Goal: Task Accomplishment & Management: Manage account settings

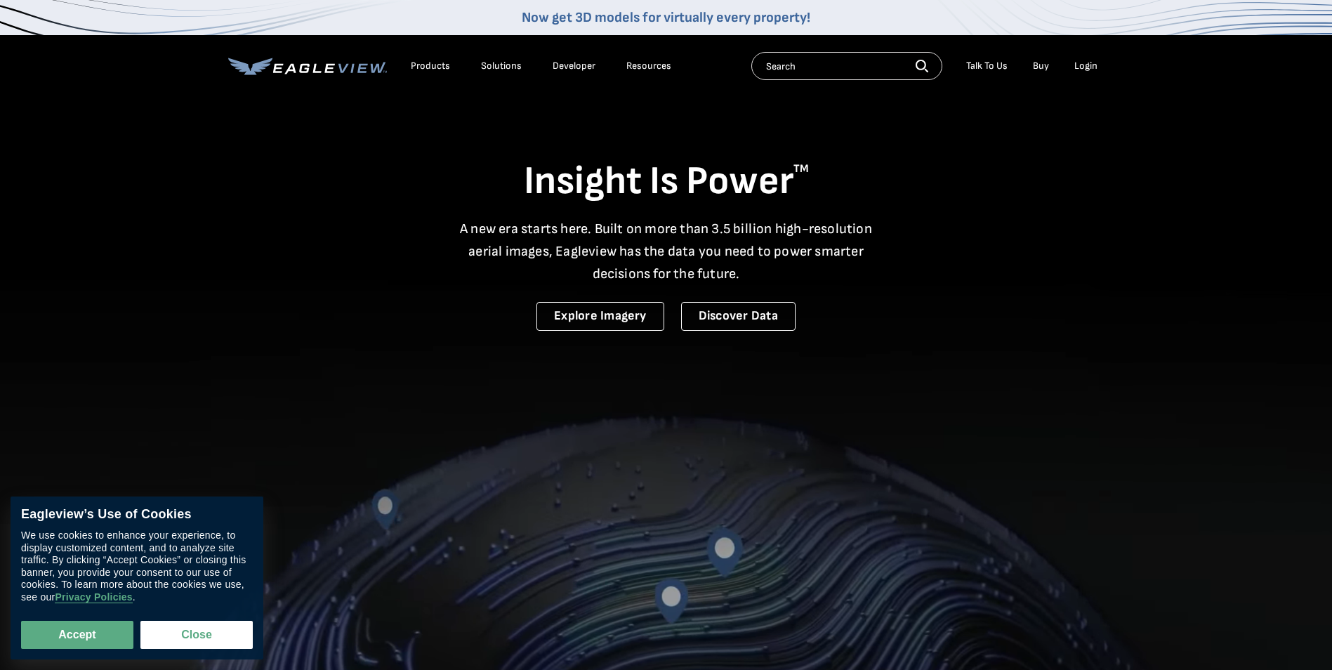
click at [1090, 69] on div "Login" at bounding box center [1085, 66] width 23 height 13
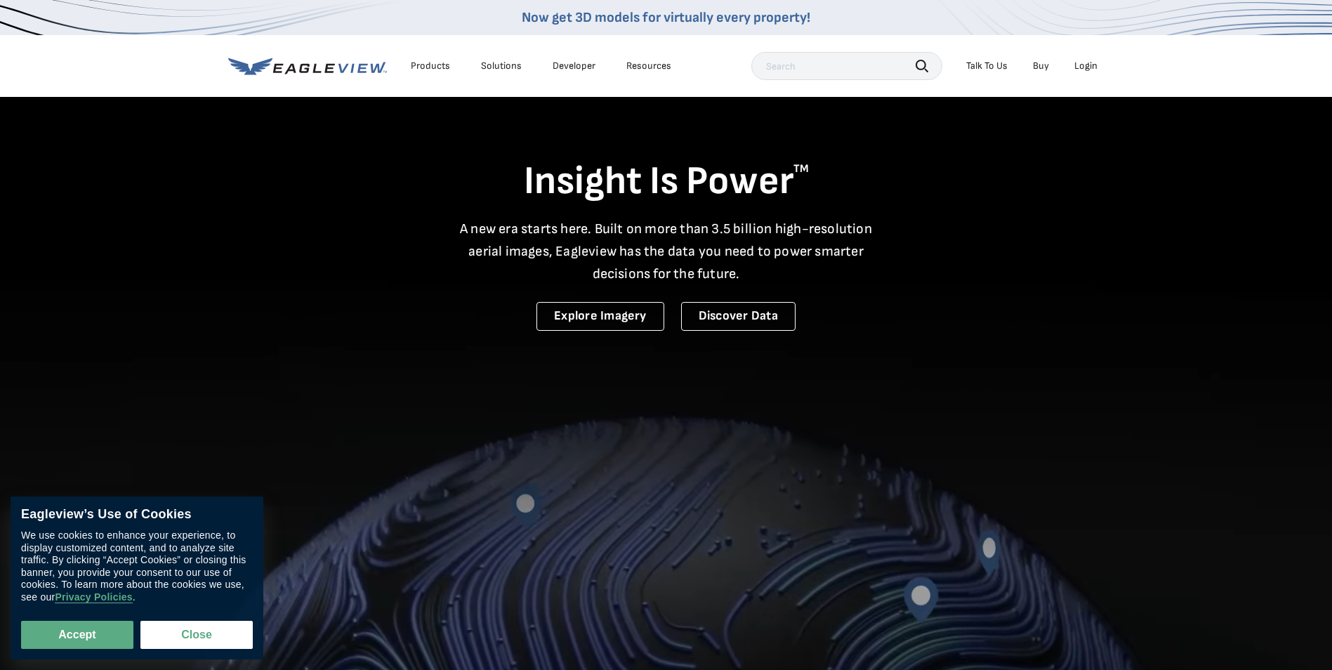
click at [1084, 65] on div "Login" at bounding box center [1085, 66] width 23 height 13
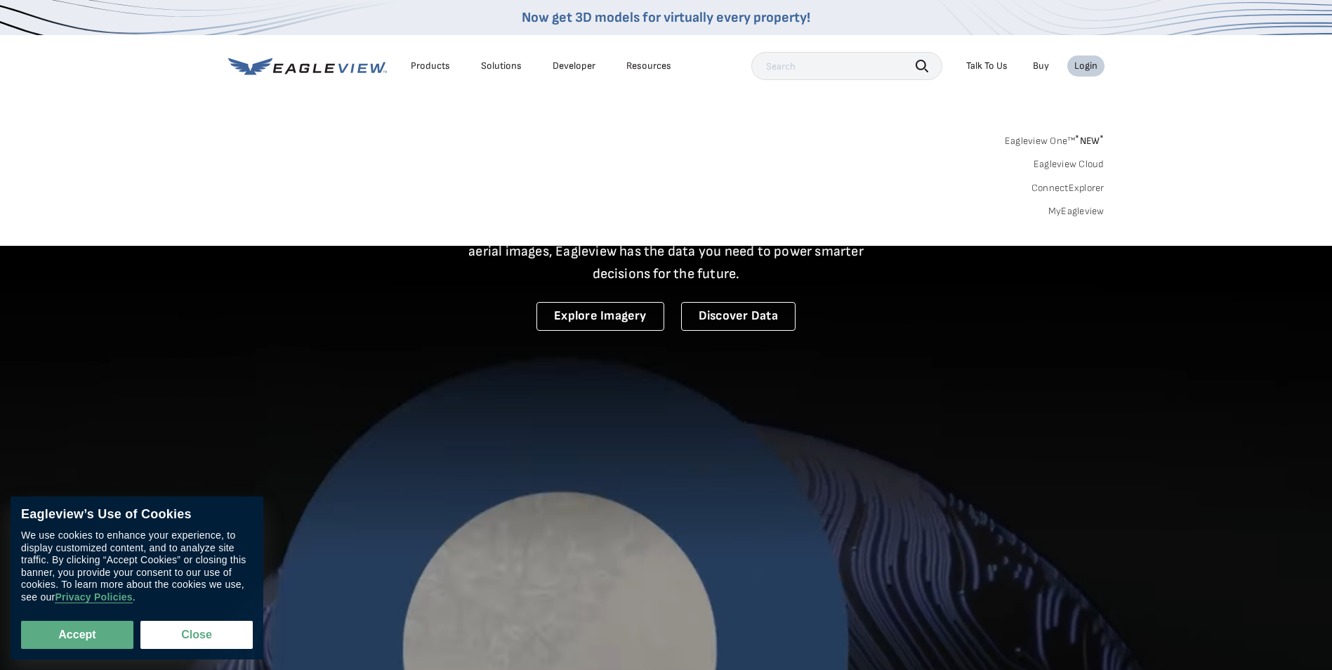
click at [1084, 65] on div "Login" at bounding box center [1085, 66] width 23 height 13
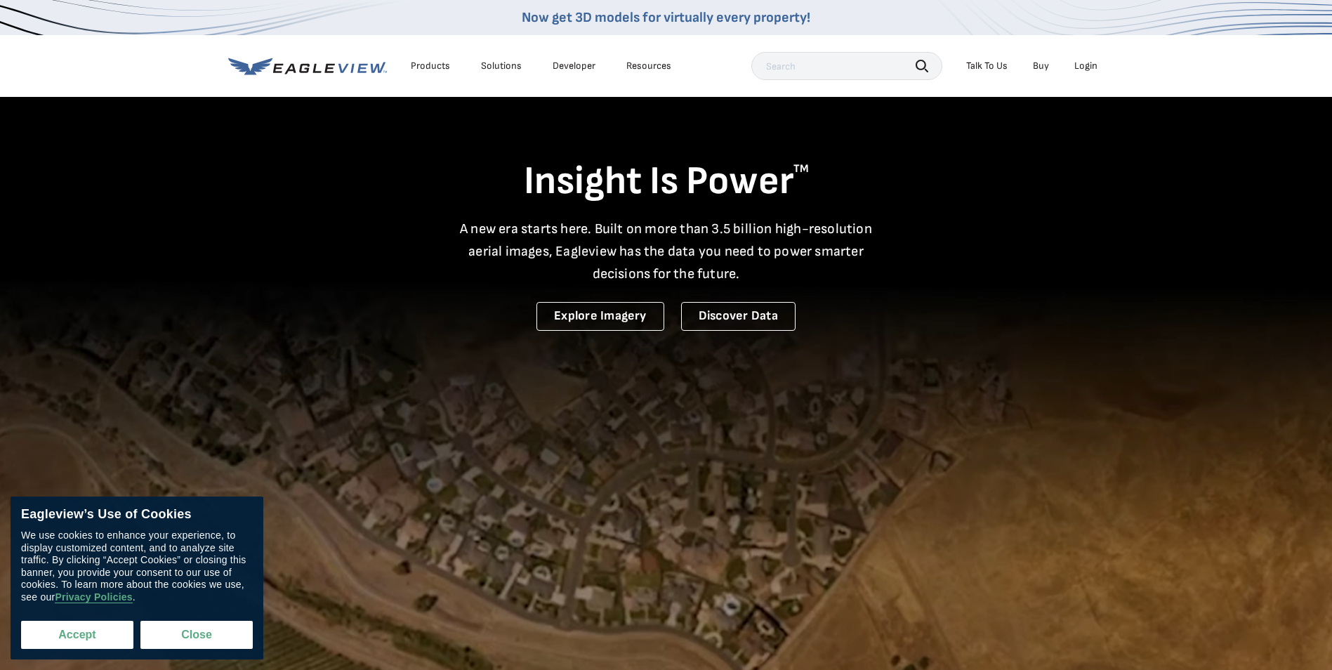
click at [53, 624] on button "Accept" at bounding box center [77, 634] width 112 height 28
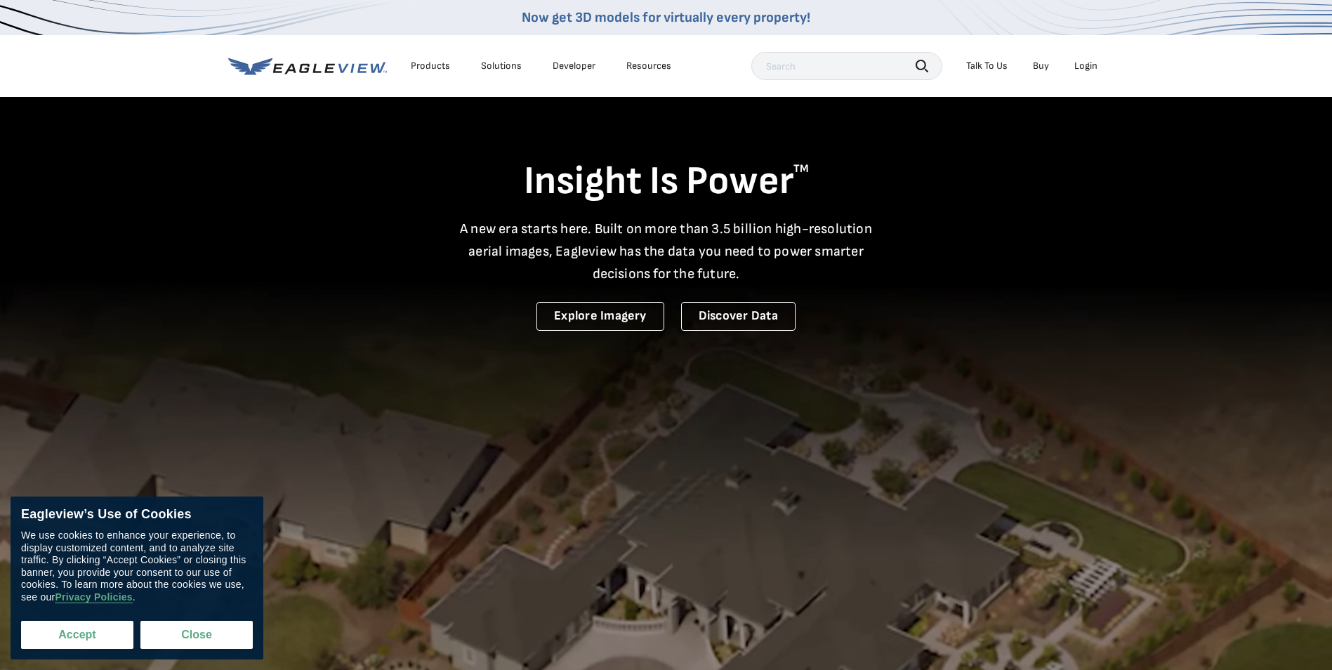
checkbox input "true"
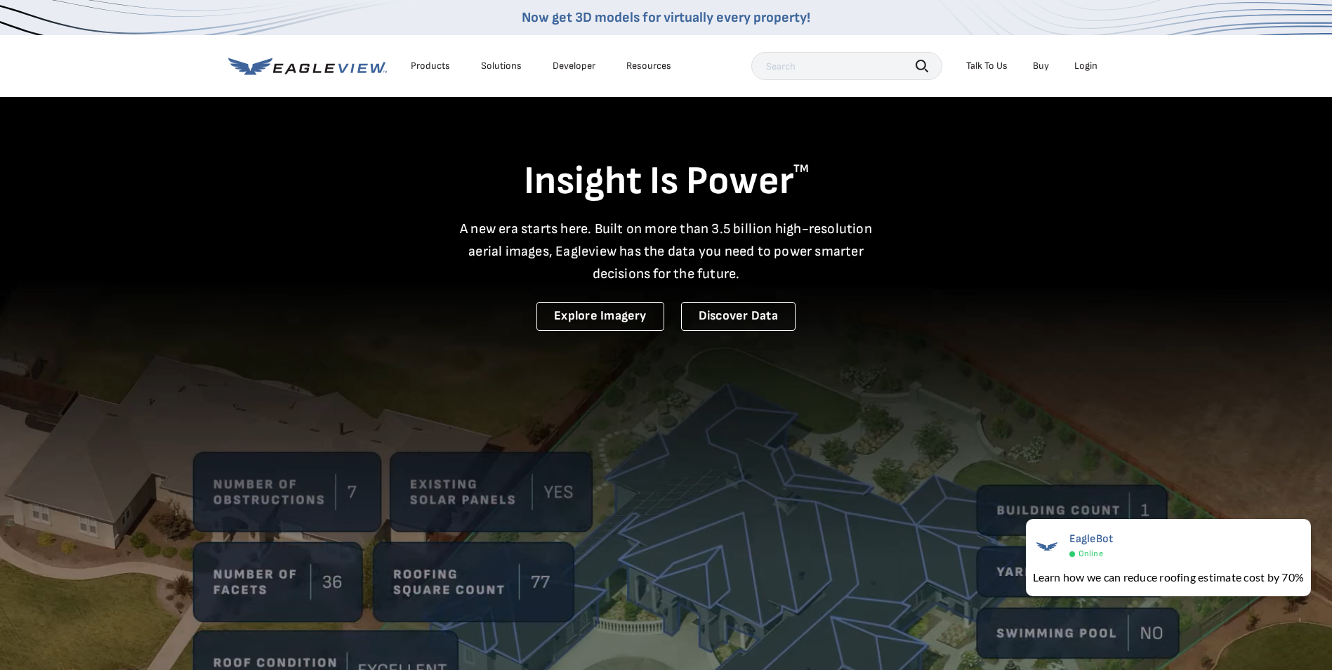
click at [1087, 65] on div "Login" at bounding box center [1085, 66] width 23 height 13
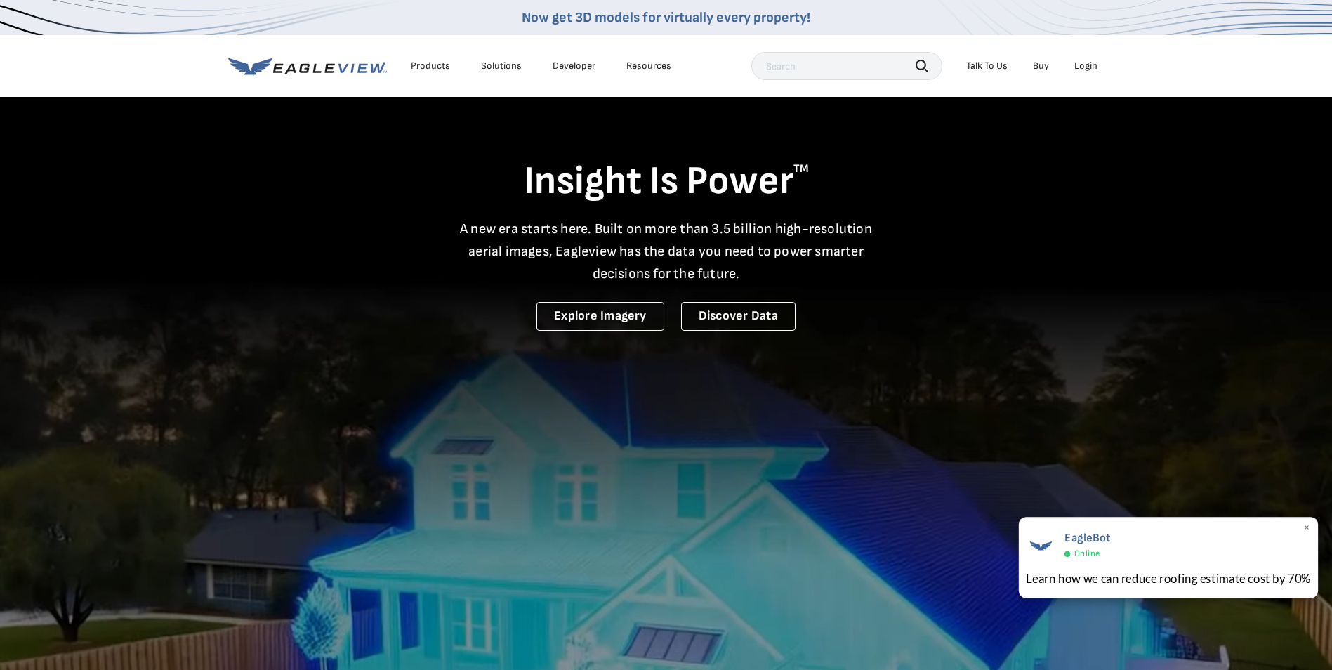
click at [1309, 527] on span "×" at bounding box center [1307, 528] width 8 height 15
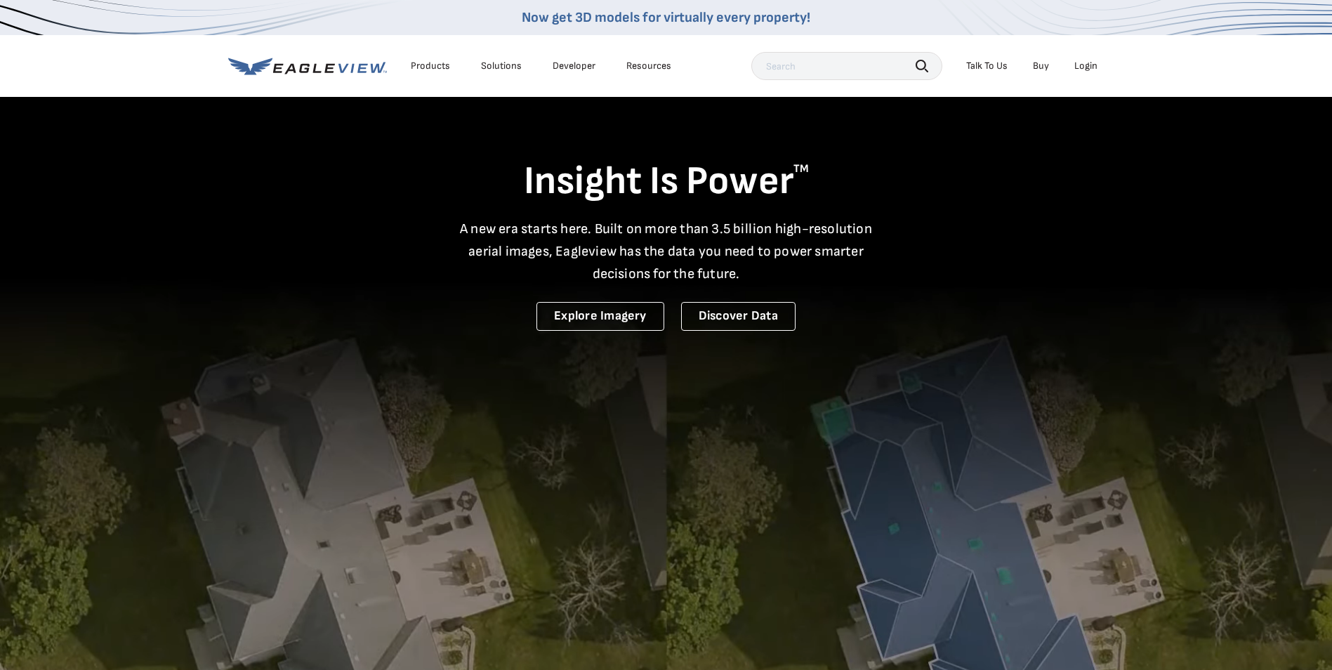
click at [1095, 63] on div "Login" at bounding box center [1085, 66] width 23 height 13
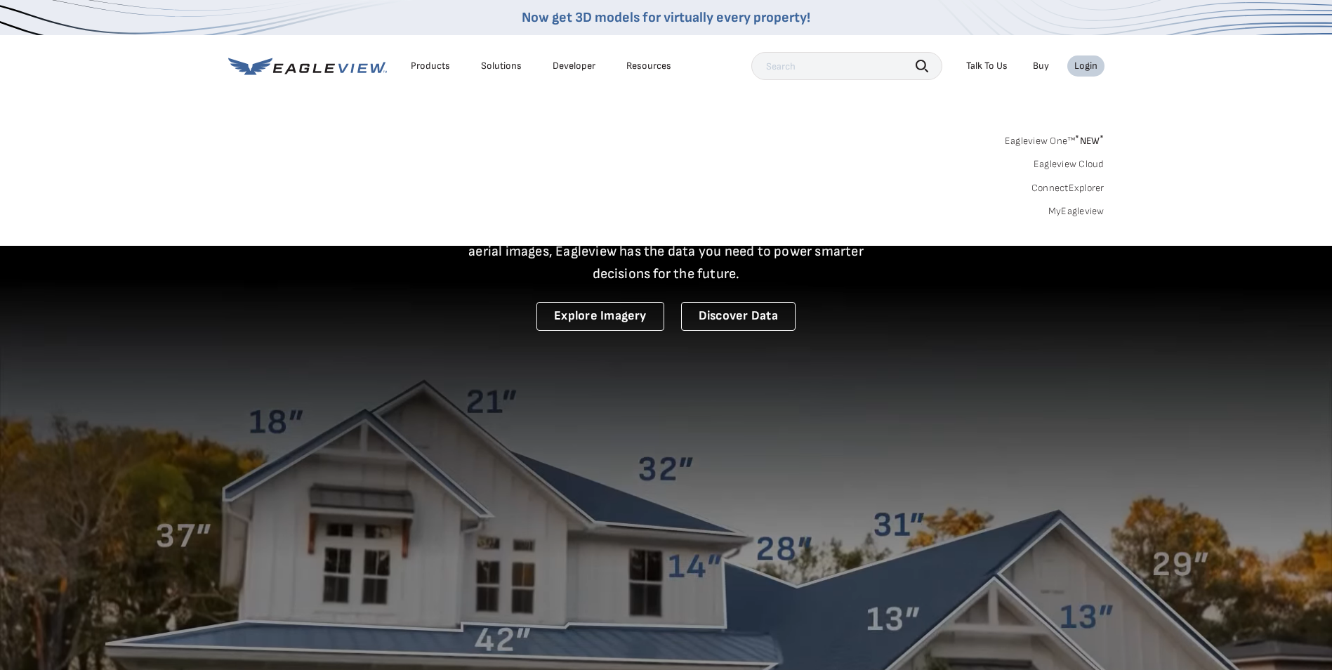
click at [1095, 62] on div "Login" at bounding box center [1085, 66] width 23 height 13
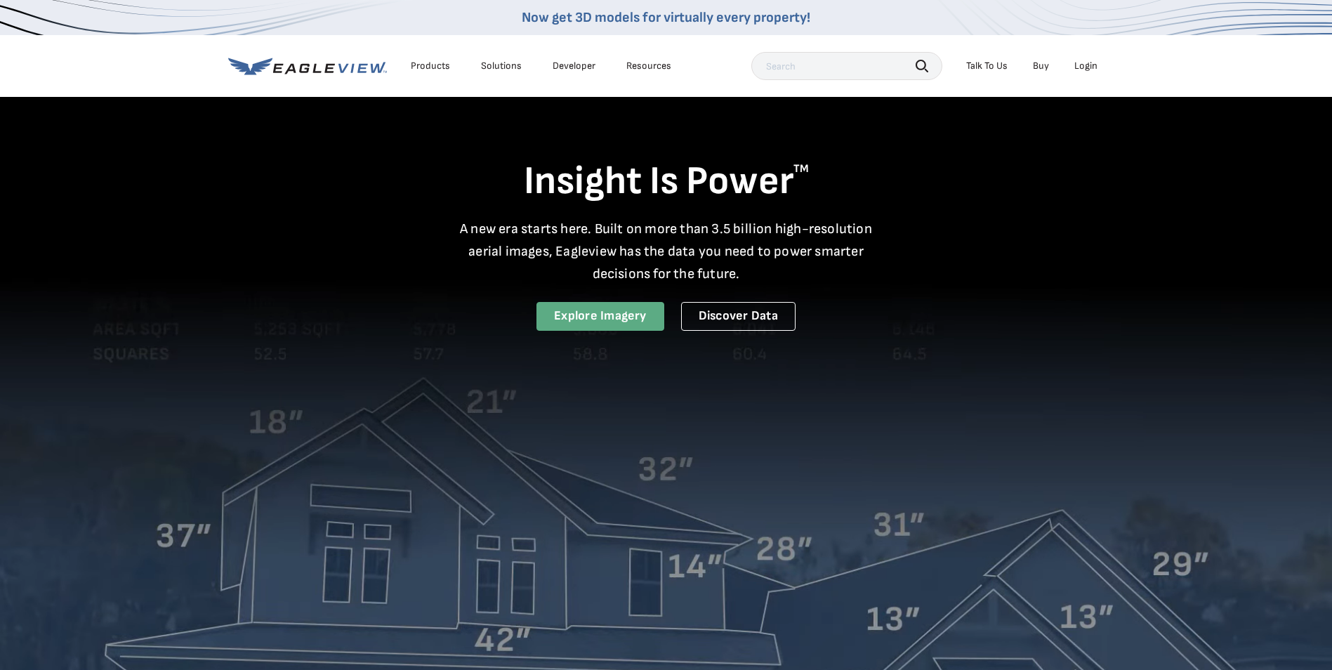
click at [594, 310] on link "Explore Imagery" at bounding box center [600, 316] width 128 height 29
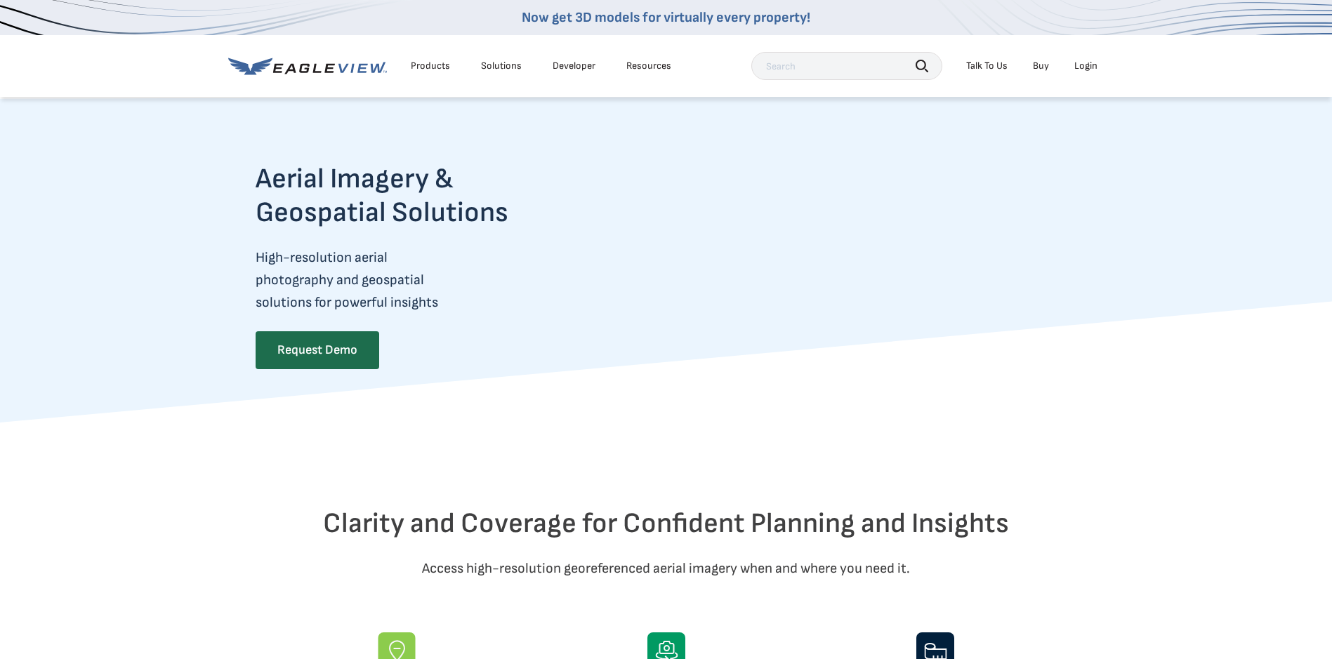
click at [1075, 69] on div "Login" at bounding box center [1085, 66] width 23 height 13
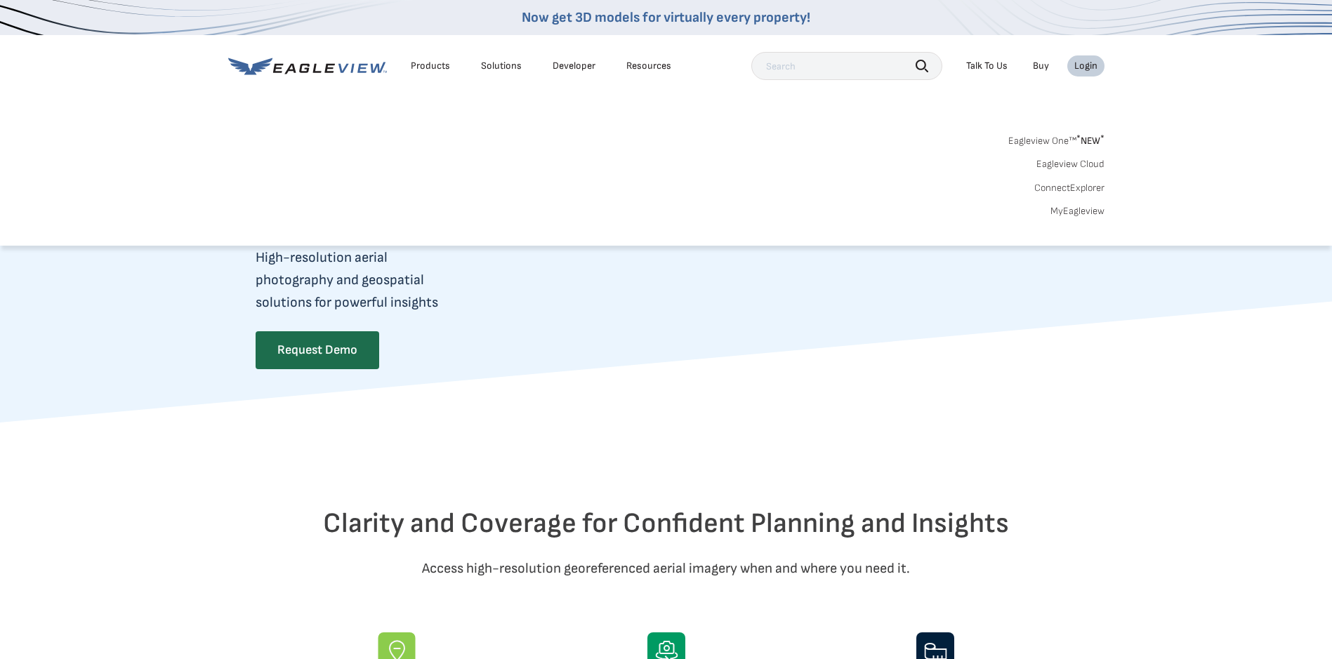
click at [1052, 140] on link "Eagleview One™ * NEW *" at bounding box center [1056, 139] width 96 height 16
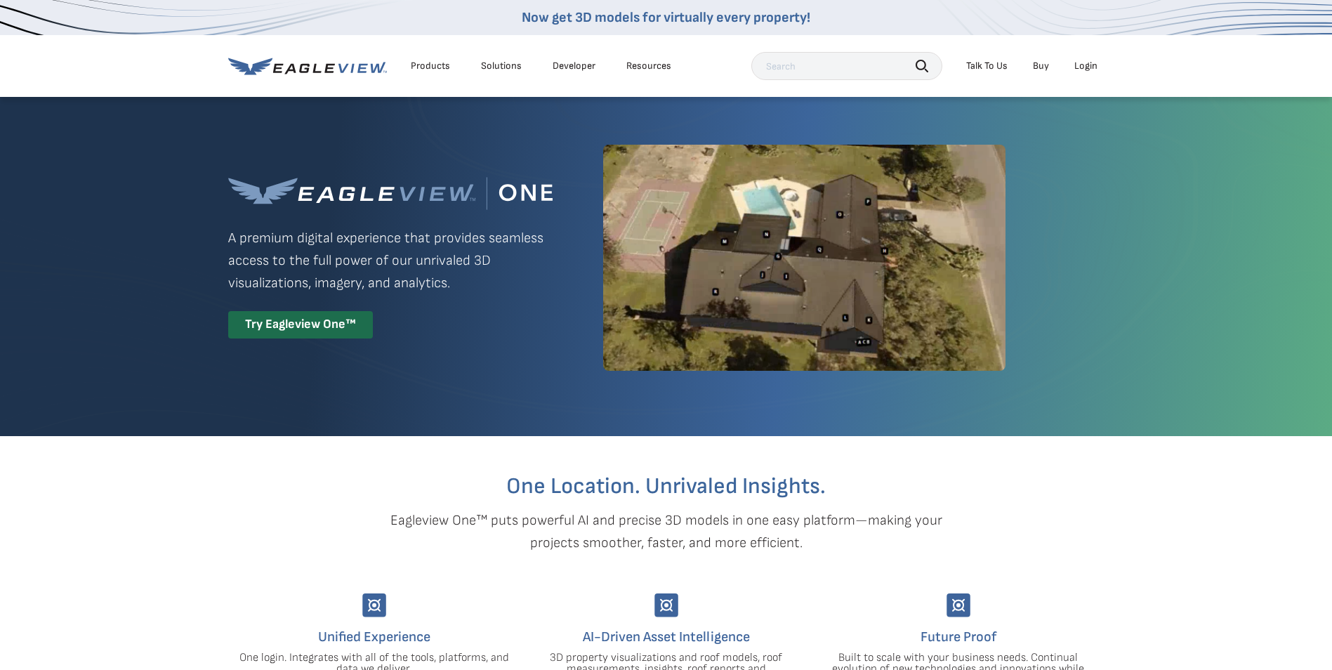
click at [1091, 63] on div "Login" at bounding box center [1085, 66] width 23 height 13
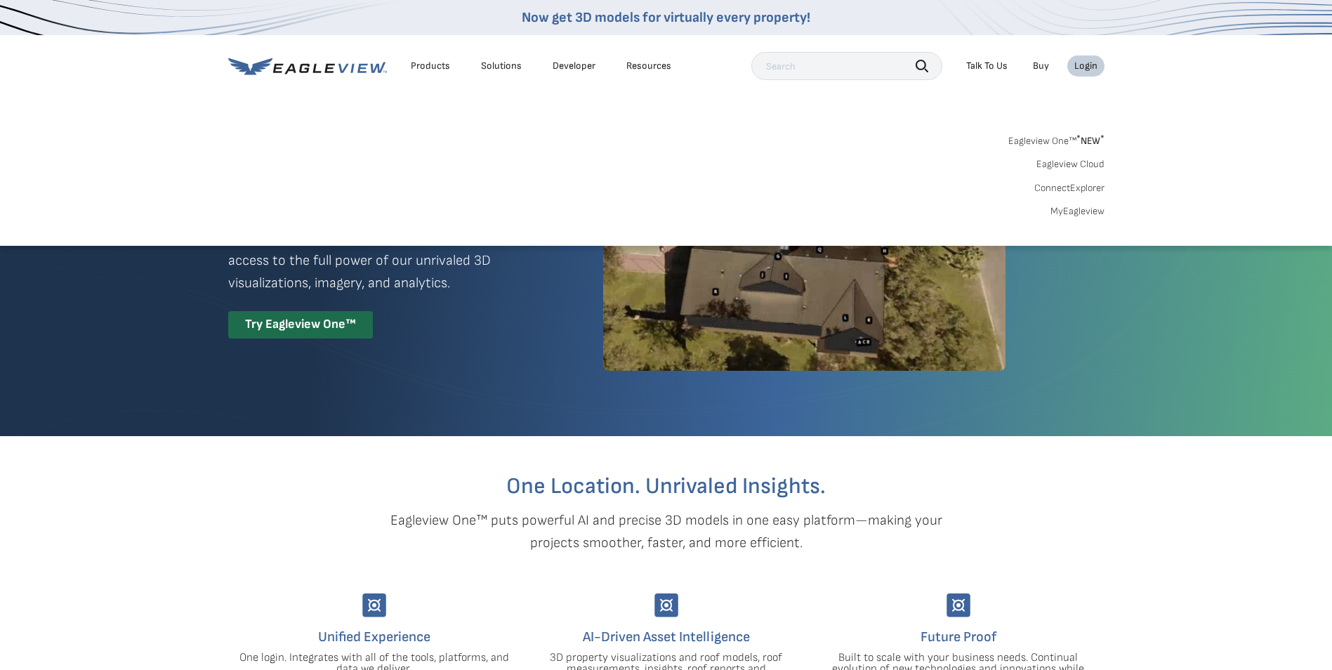
click at [1072, 211] on link "MyEagleview" at bounding box center [1077, 211] width 54 height 13
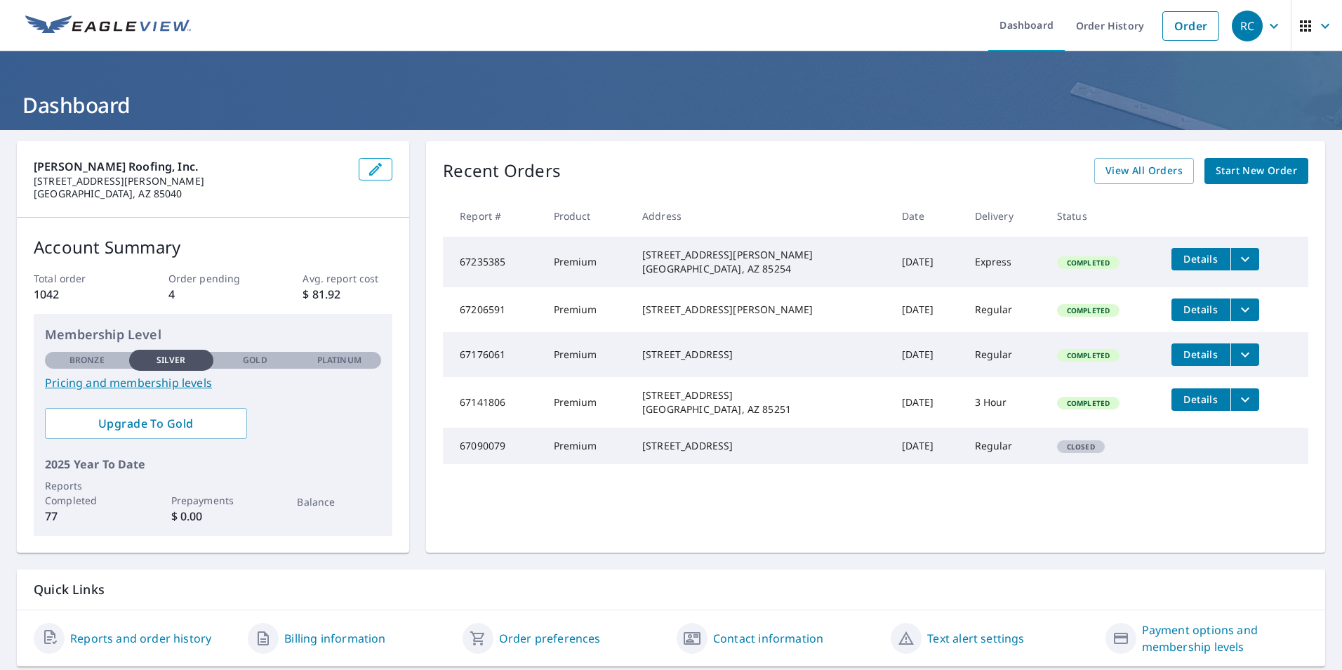
click at [1270, 27] on icon "button" at bounding box center [1274, 25] width 8 height 5
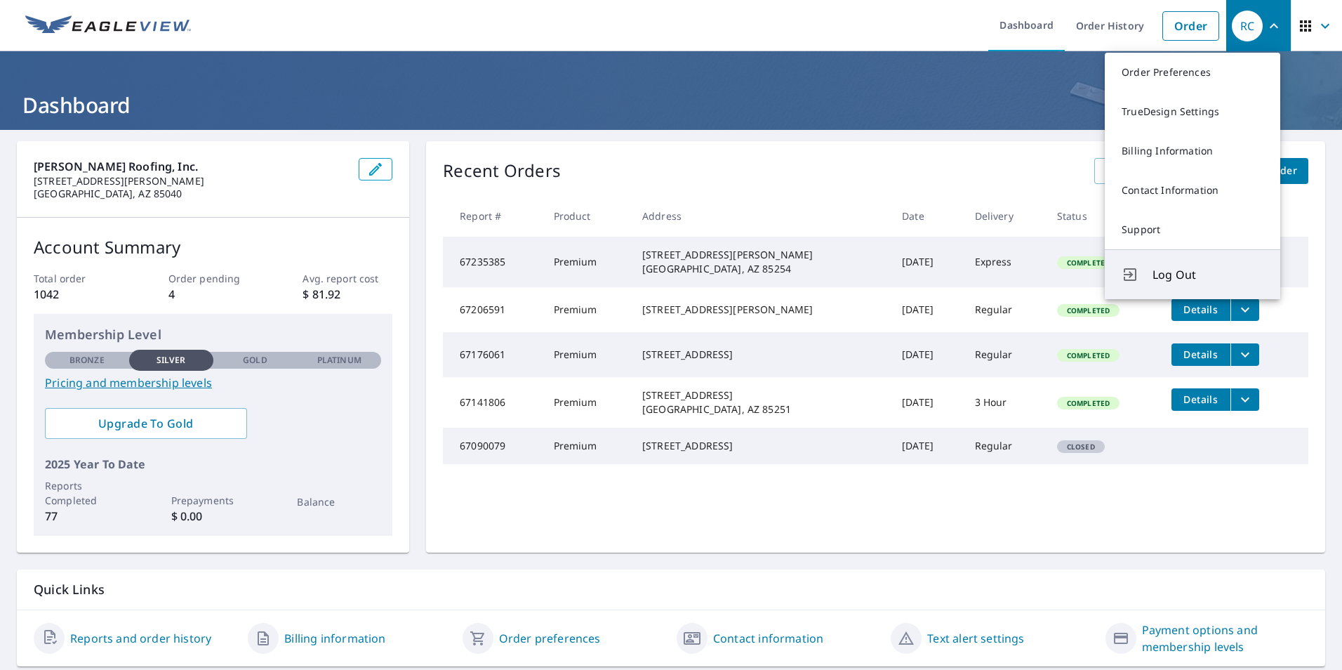
click at [1176, 274] on span "Log Out" at bounding box center [1208, 274] width 111 height 17
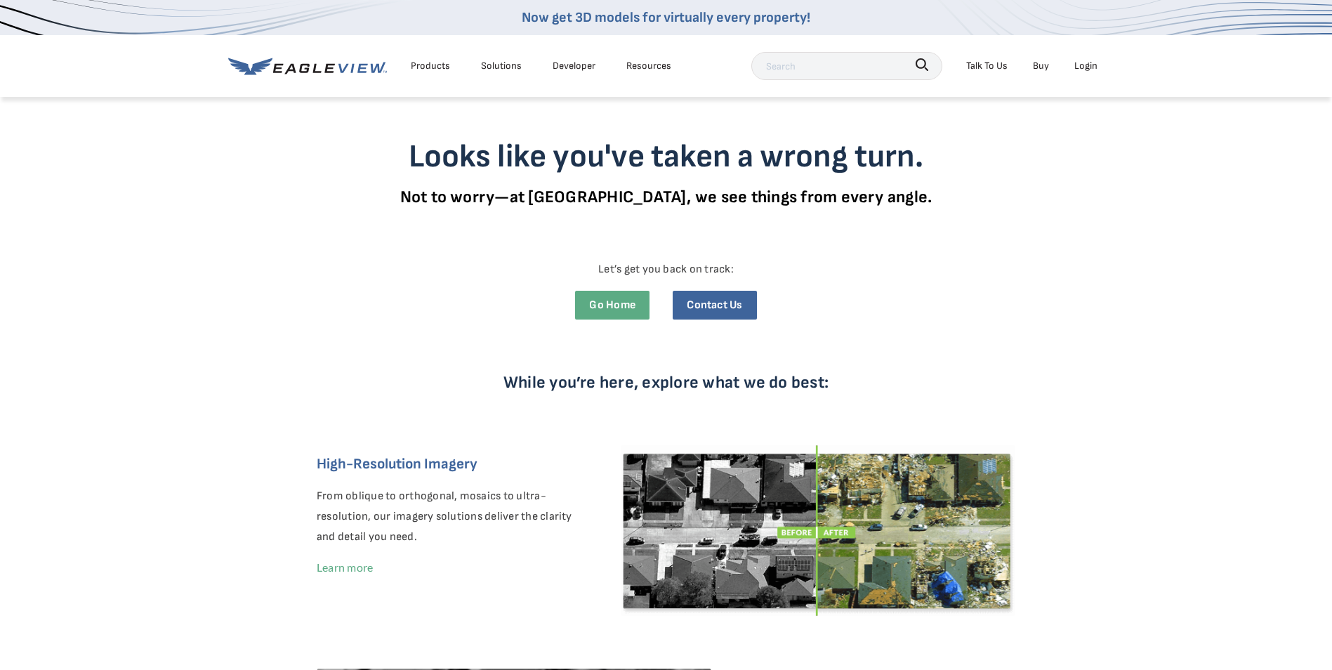
click at [1082, 69] on div "Login" at bounding box center [1085, 66] width 23 height 18
click at [426, 65] on div "Products" at bounding box center [430, 66] width 39 height 18
click at [1086, 63] on div "Login" at bounding box center [1085, 66] width 23 height 18
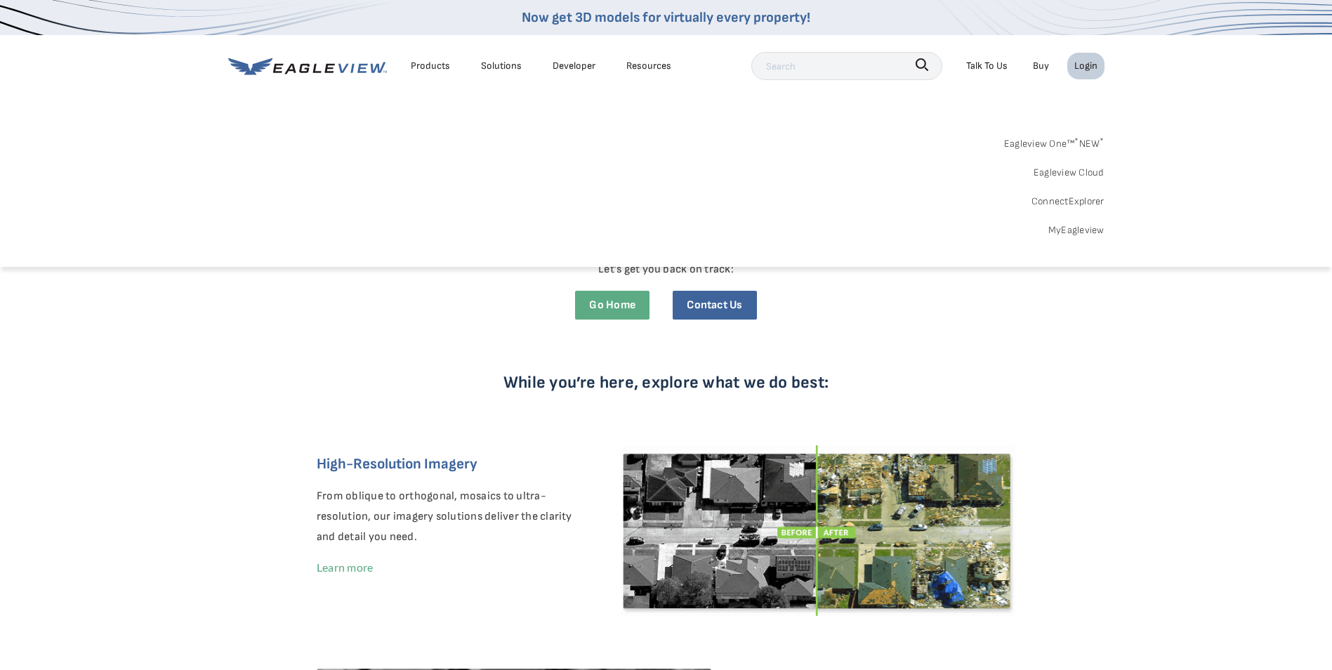
click at [1067, 232] on link "MyEagleview" at bounding box center [1076, 230] width 56 height 18
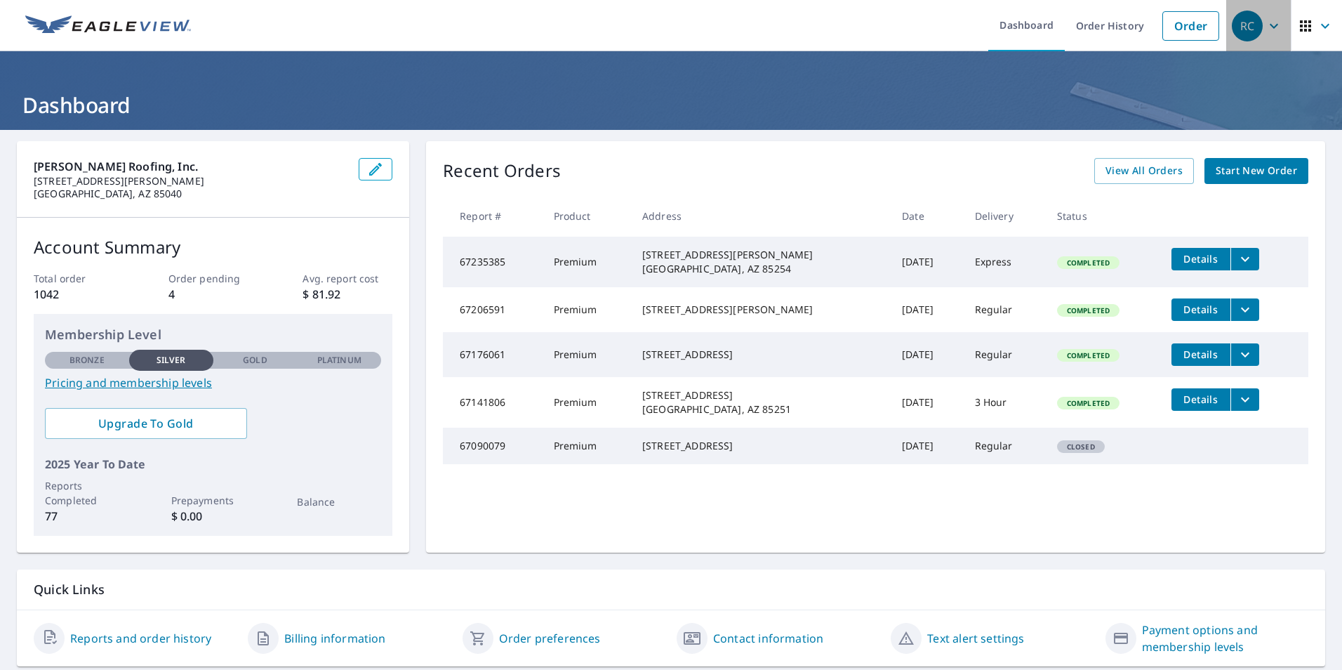
click at [1275, 29] on button "RC" at bounding box center [1258, 25] width 65 height 51
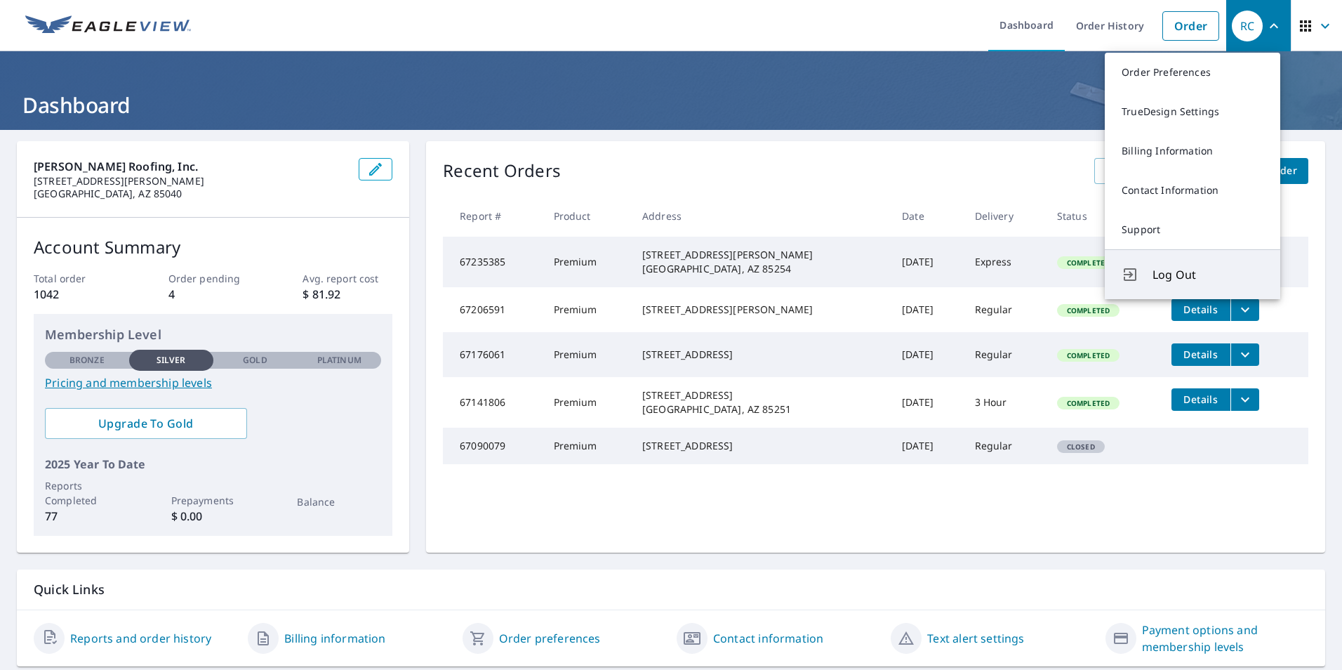
click at [1174, 271] on span "Log Out" at bounding box center [1208, 274] width 111 height 17
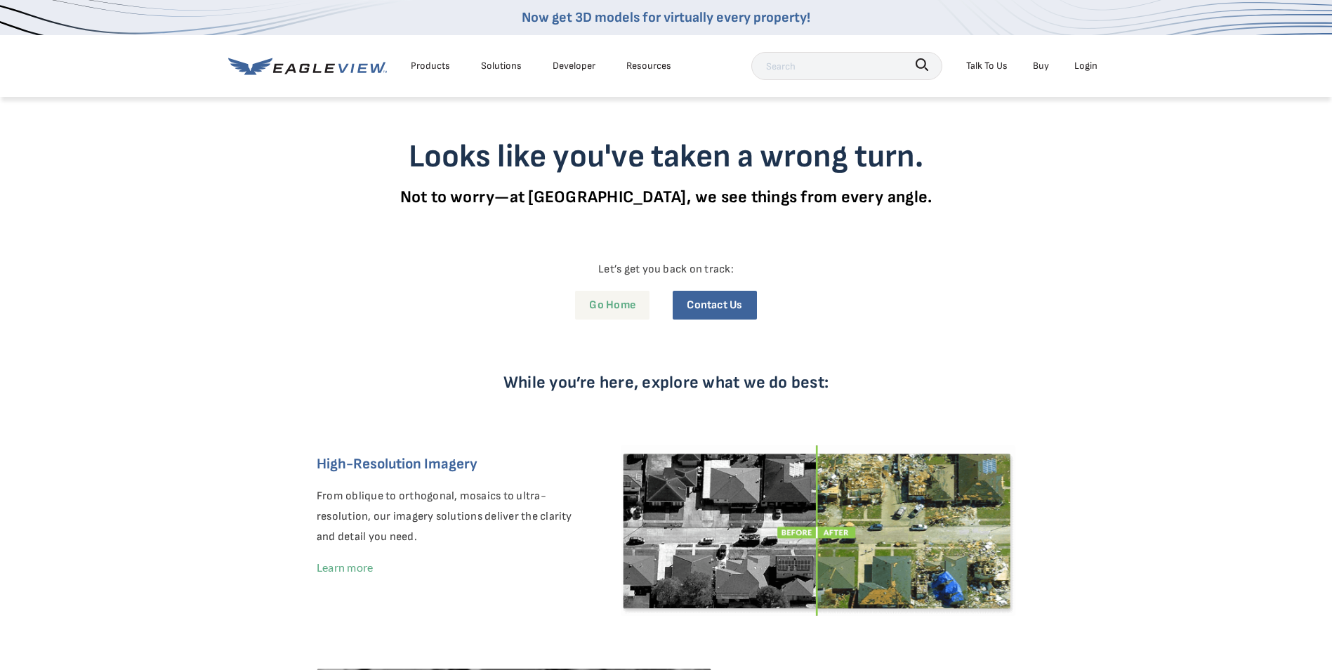
click at [607, 301] on link "Go Home" at bounding box center [612, 305] width 74 height 29
click at [1089, 65] on div "Login" at bounding box center [1085, 66] width 23 height 18
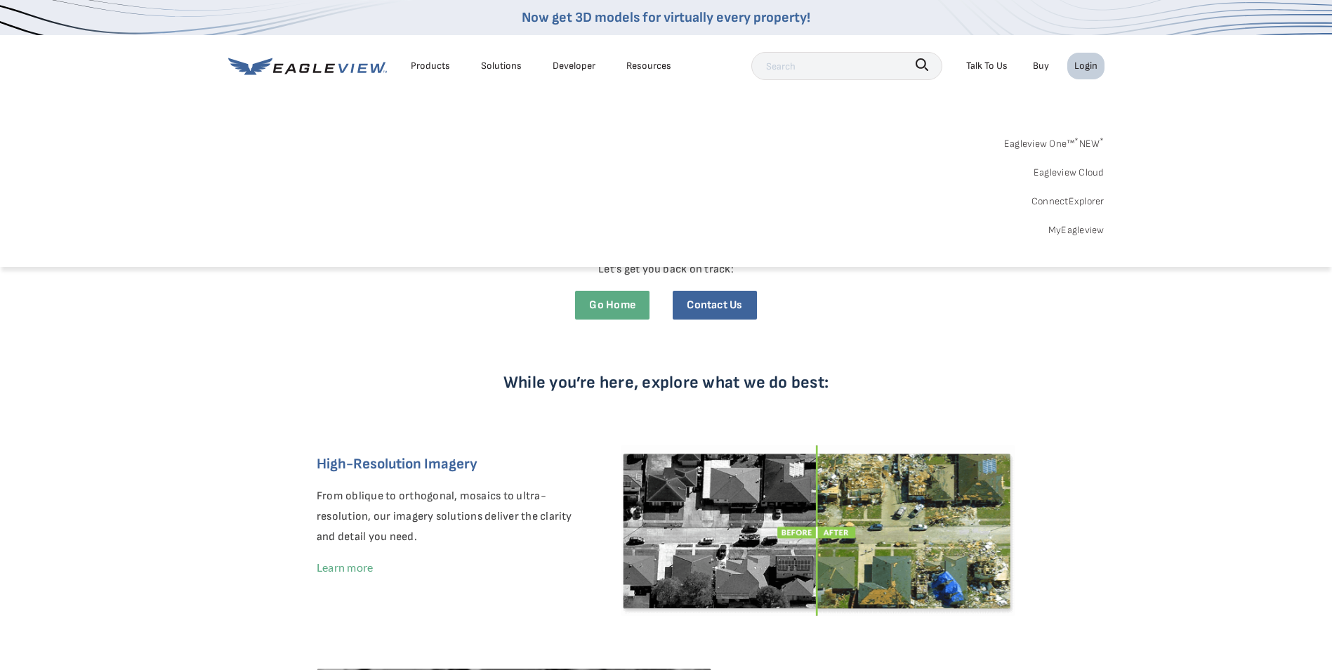
click at [1064, 227] on link "MyEagleview" at bounding box center [1076, 230] width 56 height 18
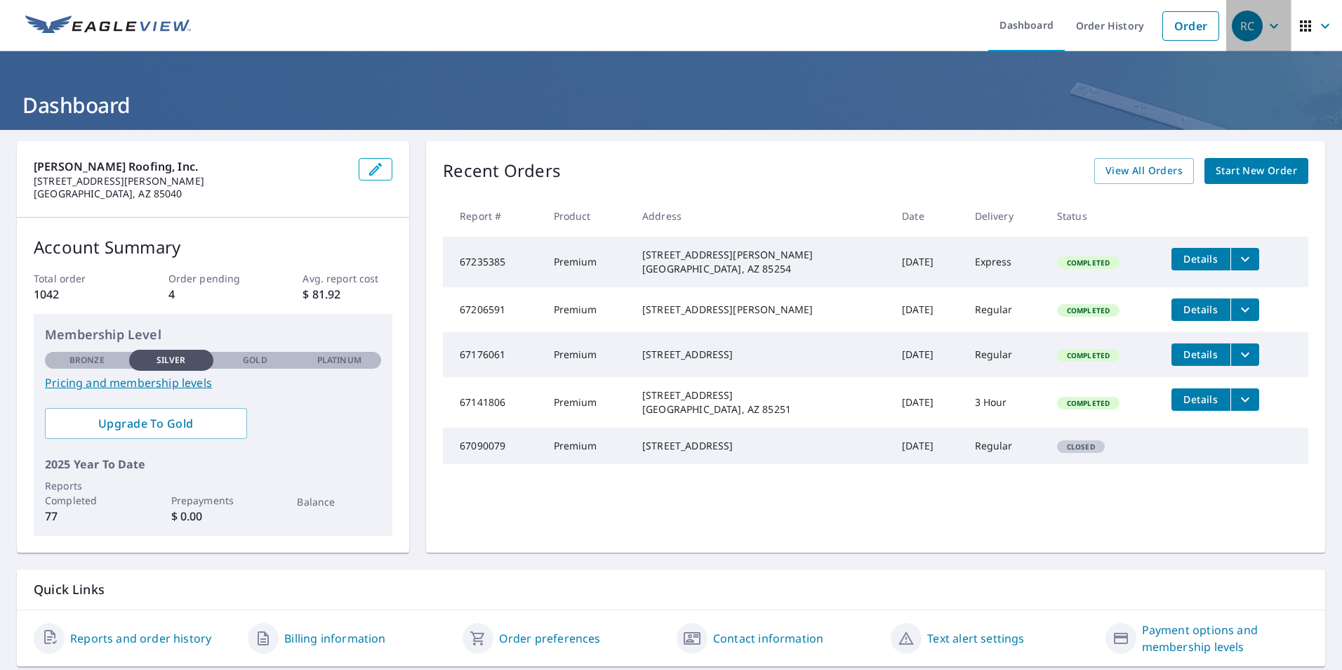
click at [1270, 27] on icon "button" at bounding box center [1274, 25] width 8 height 5
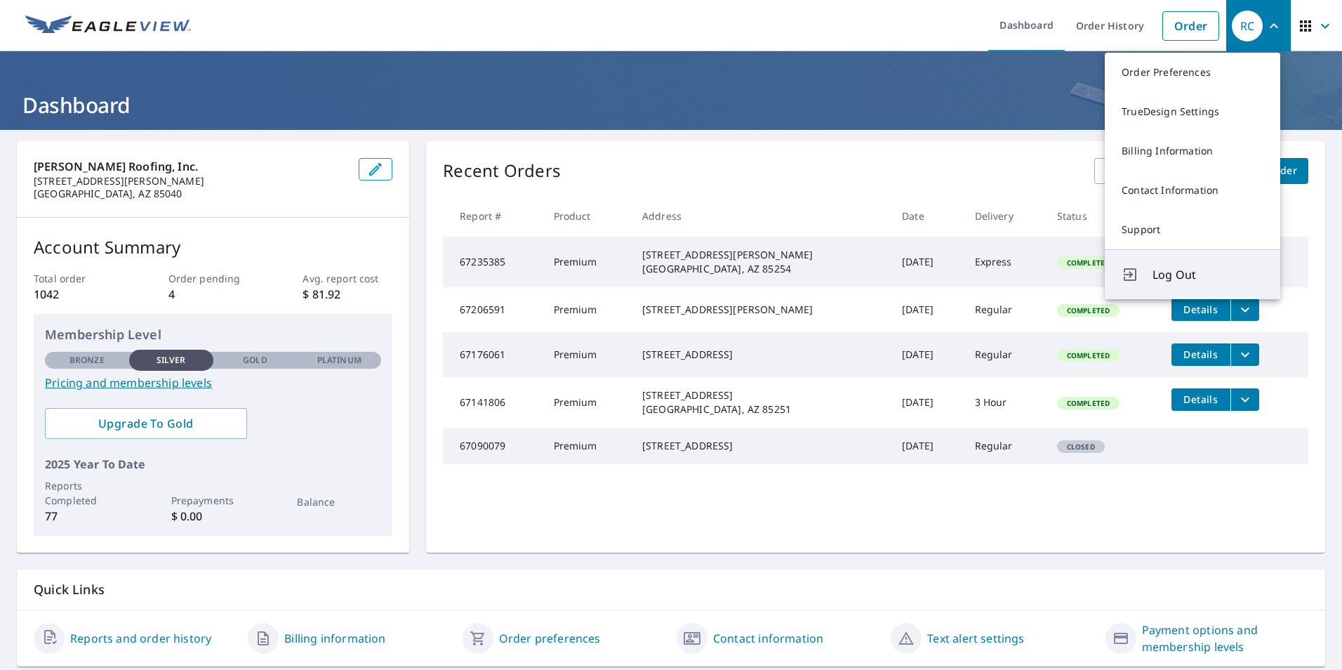
click at [1184, 279] on span "Log Out" at bounding box center [1208, 274] width 111 height 17
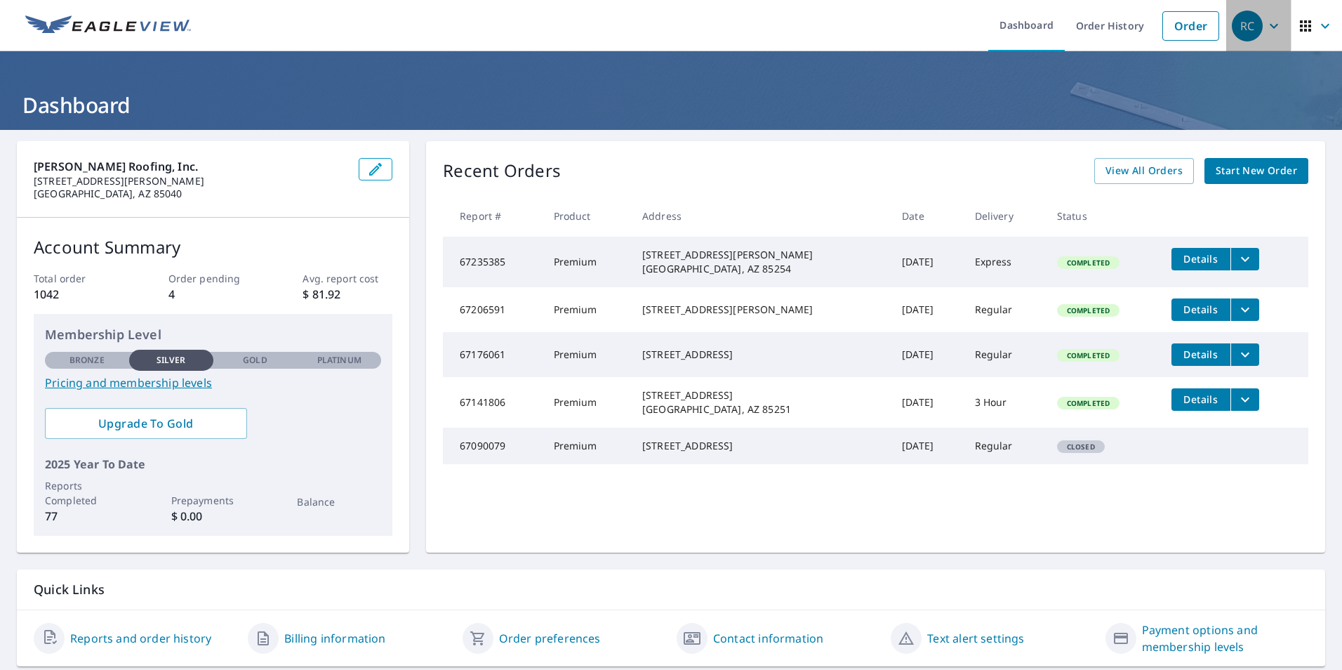
click at [1254, 21] on span "RC" at bounding box center [1258, 26] width 53 height 34
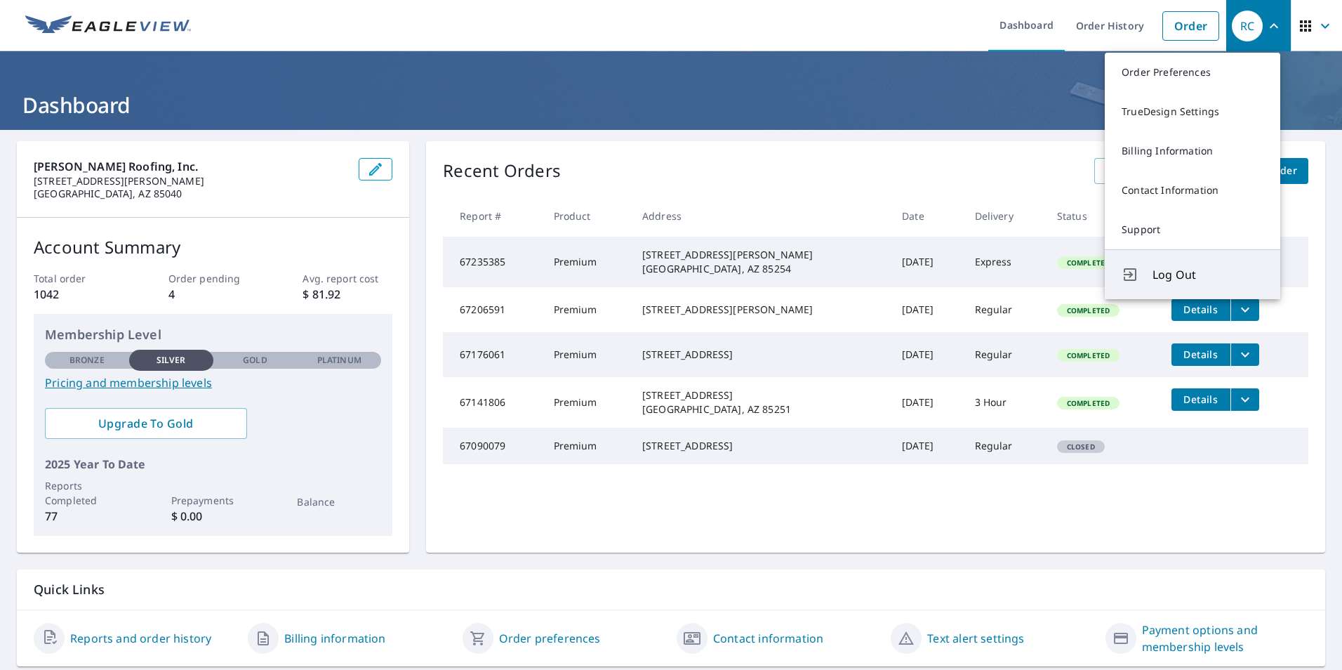
click at [1153, 272] on span "Log Out" at bounding box center [1208, 274] width 111 height 17
